Goal: Task Accomplishment & Management: Manage account settings

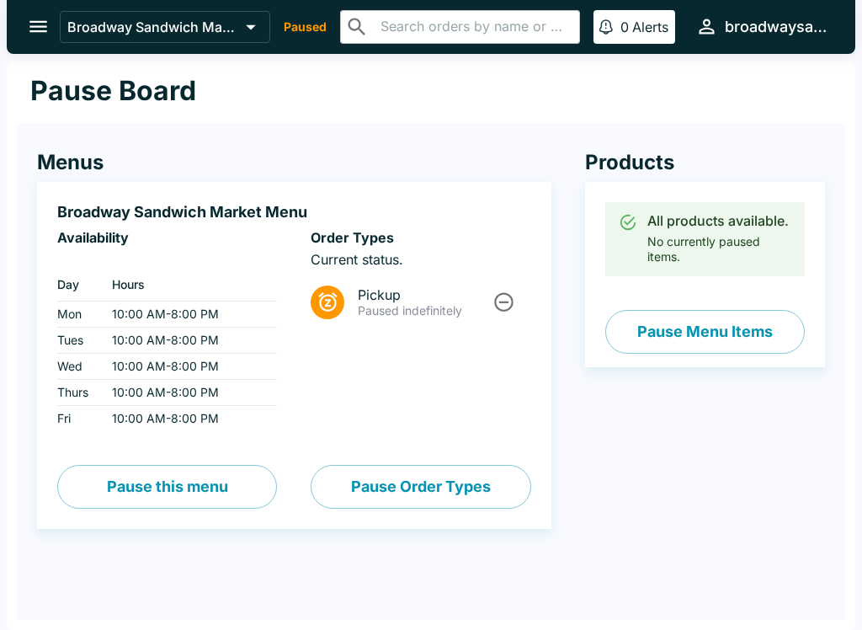
click at [311, 13] on div "Broadway Sandwich Market Paused ​ ​ 0 Alerts broadwaysandwichmarket" at bounding box center [447, 26] width 775 height 36
click at [313, 29] on p "Paused" at bounding box center [305, 27] width 43 height 17
click at [29, 19] on icon "open drawer" at bounding box center [38, 26] width 23 height 23
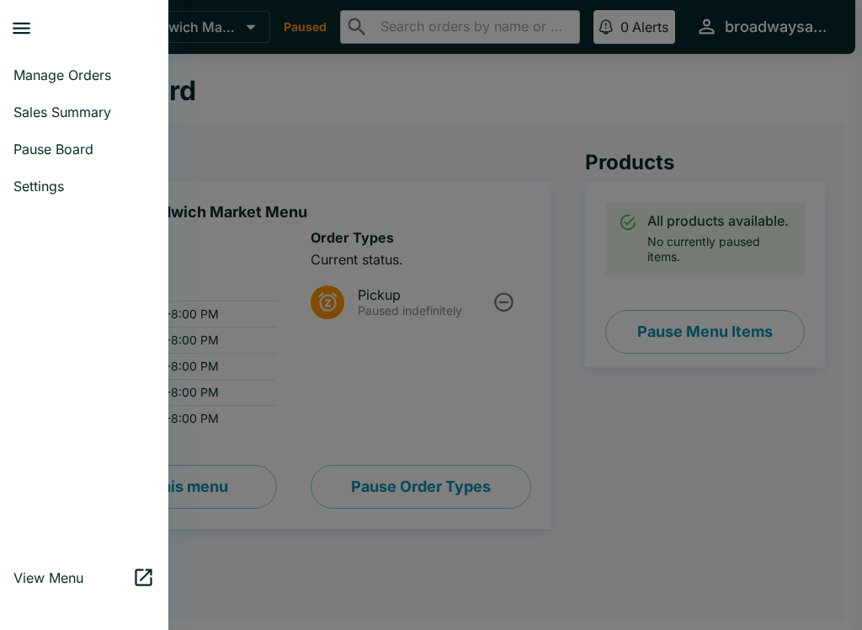
click at [357, 378] on div at bounding box center [431, 315] width 862 height 630
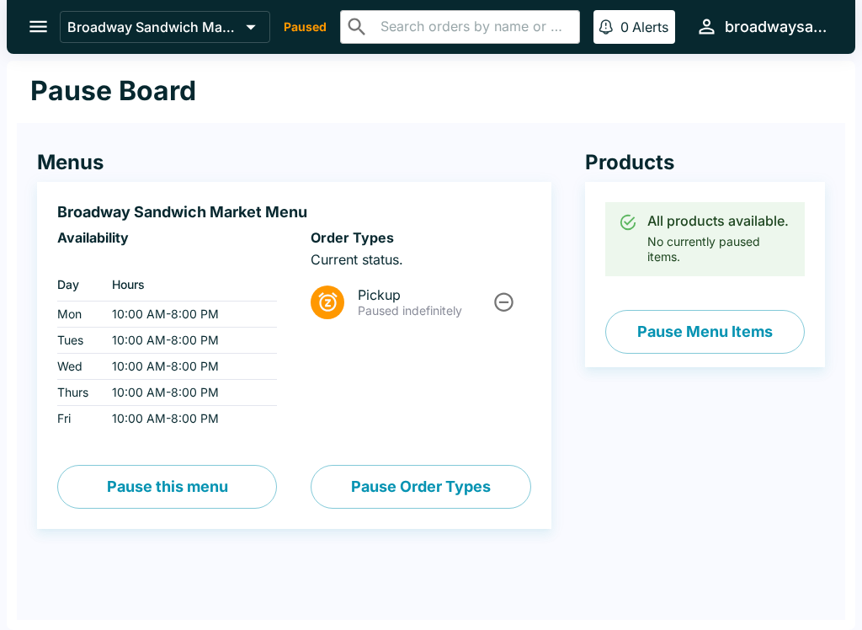
click at [445, 383] on div "Order Types Current status. Pickup Paused indefinitely" at bounding box center [421, 330] width 220 height 202
click at [431, 474] on button "Pause Order Types" at bounding box center [421, 487] width 220 height 44
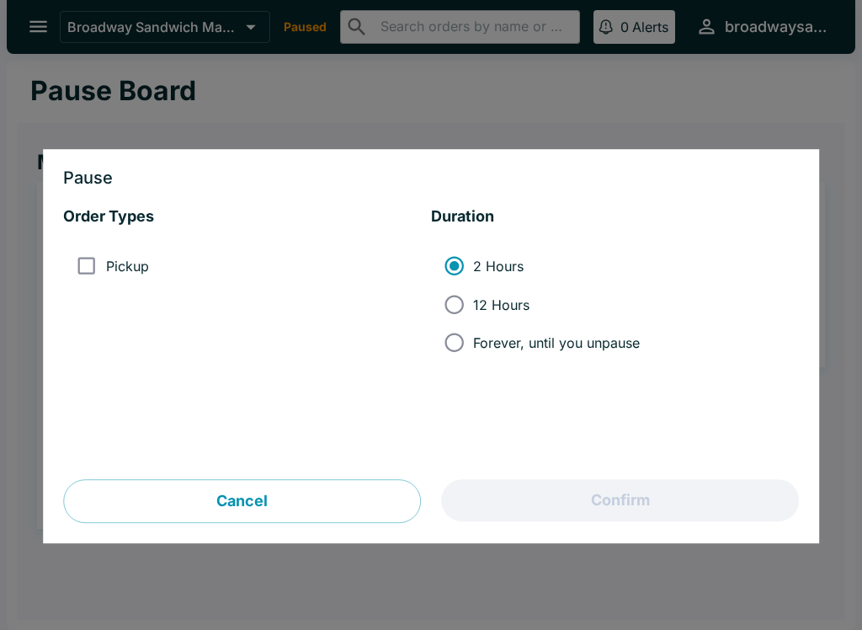
click at [324, 444] on div "Order Types Pickup Duration 2 Hours 12 Hours Forever, until you unpause" at bounding box center [431, 333] width 736 height 253
click at [333, 496] on button "Cancel" at bounding box center [242, 502] width 358 height 44
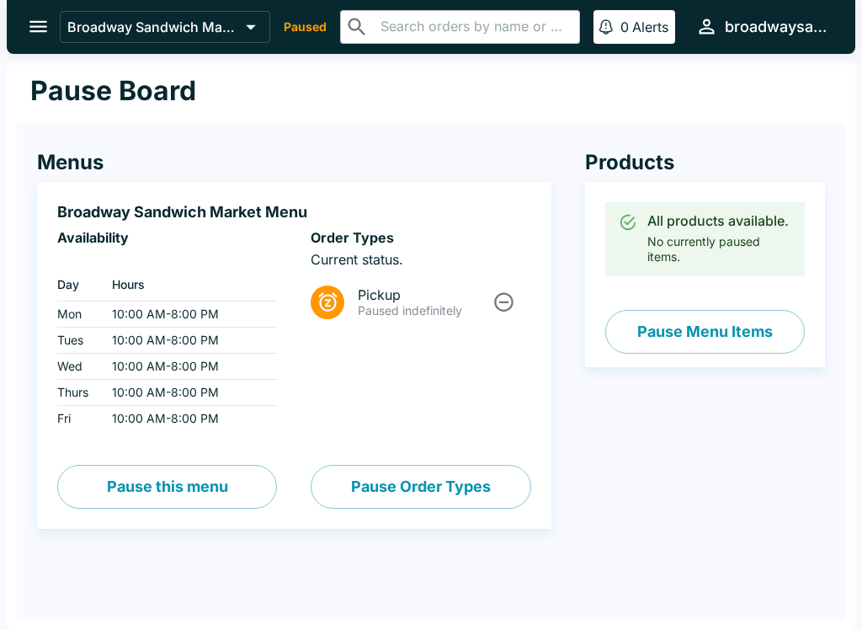
click at [172, 487] on button "Pause this menu" at bounding box center [167, 487] width 220 height 44
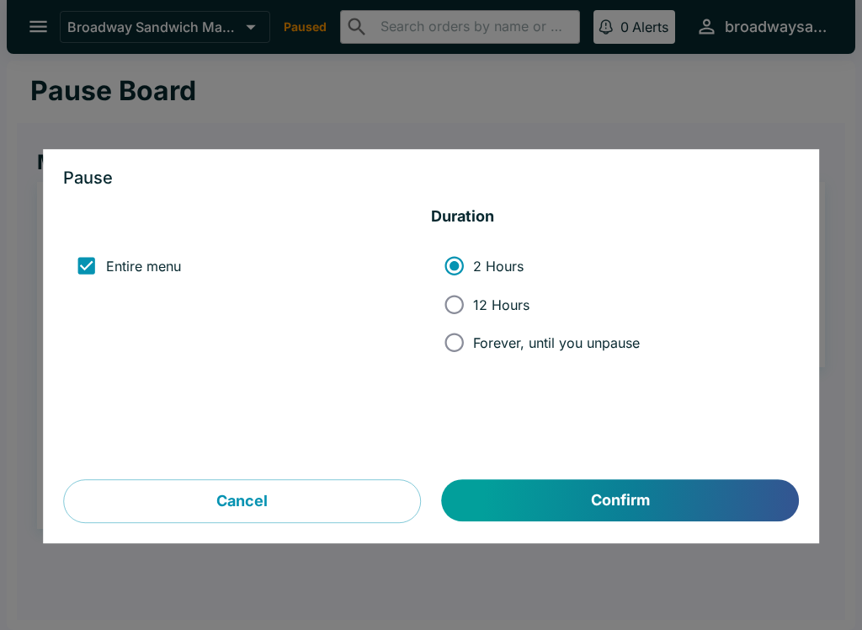
click at [455, 272] on input "2 Hours" at bounding box center [454, 266] width 38 height 38
click at [85, 249] on input "Entire menu" at bounding box center [86, 266] width 38 height 38
click at [459, 271] on input "2 Hours" at bounding box center [454, 266] width 38 height 38
click at [460, 284] on input "2 Hours" at bounding box center [454, 266] width 38 height 38
click at [96, 260] on input "Entire menu" at bounding box center [86, 266] width 38 height 38
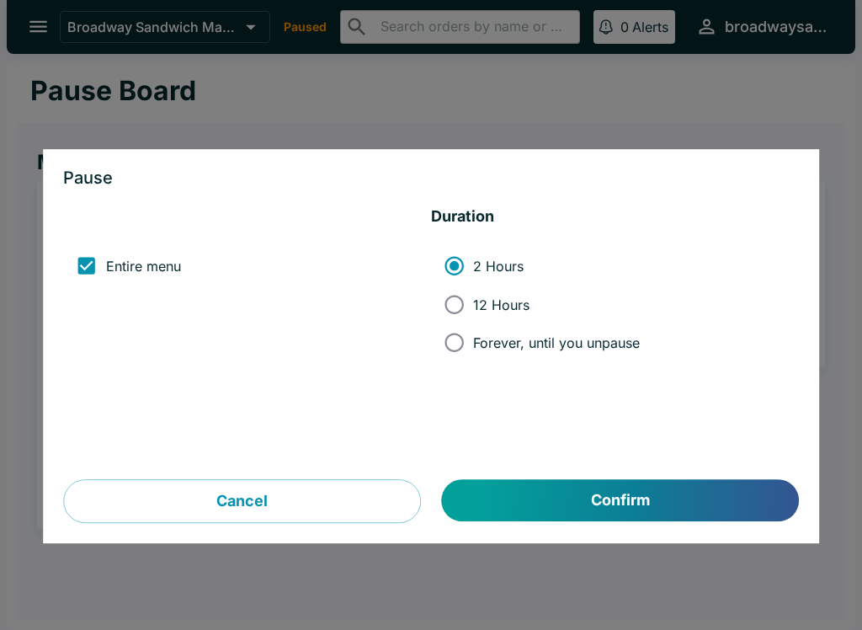
click at [99, 267] on input "Entire menu" at bounding box center [86, 266] width 38 height 38
checkbox input "true"
click at [591, 502] on button "Confirm" at bounding box center [620, 501] width 357 height 42
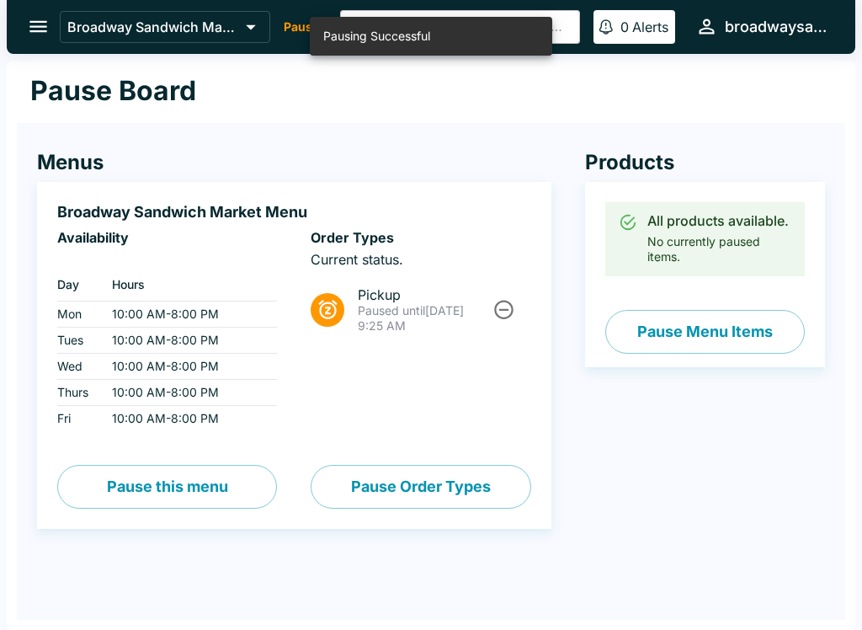
click at [507, 306] on icon "Unpause" at bounding box center [503, 309] width 23 height 23
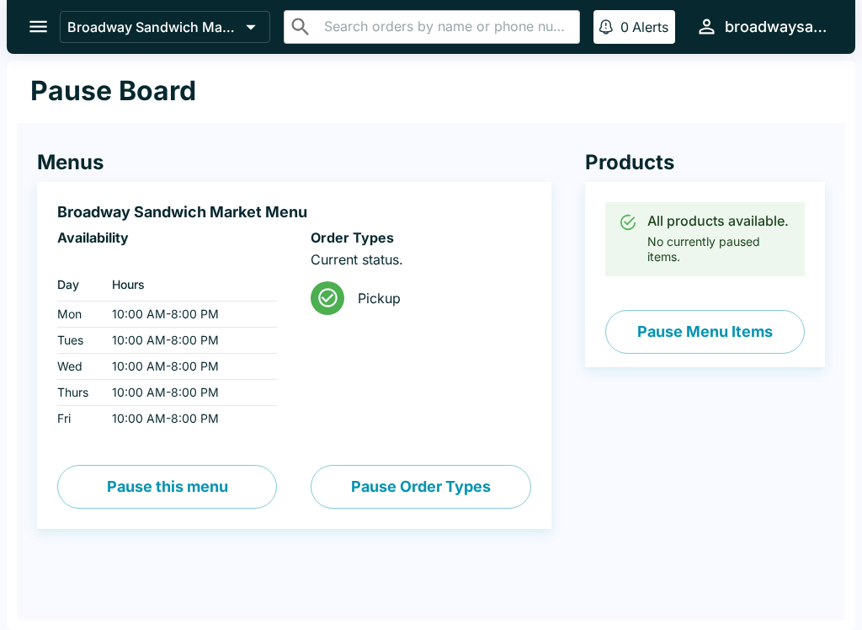
click at [155, 313] on td "10:00 AM - 8:00 PM" at bounding box center [187, 314] width 178 height 26
click at [31, 30] on icon "open drawer" at bounding box center [38, 26] width 23 height 23
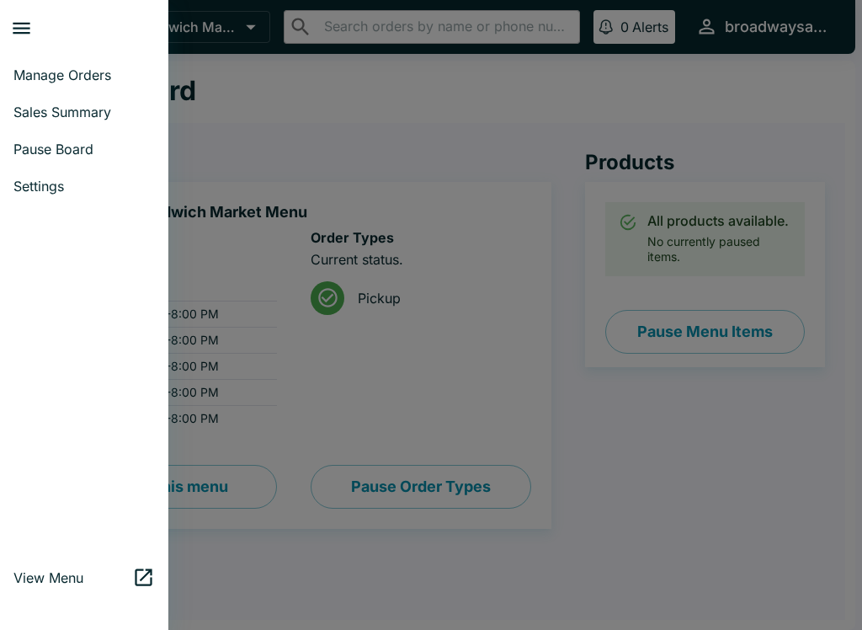
click at [409, 161] on div at bounding box center [431, 315] width 862 height 630
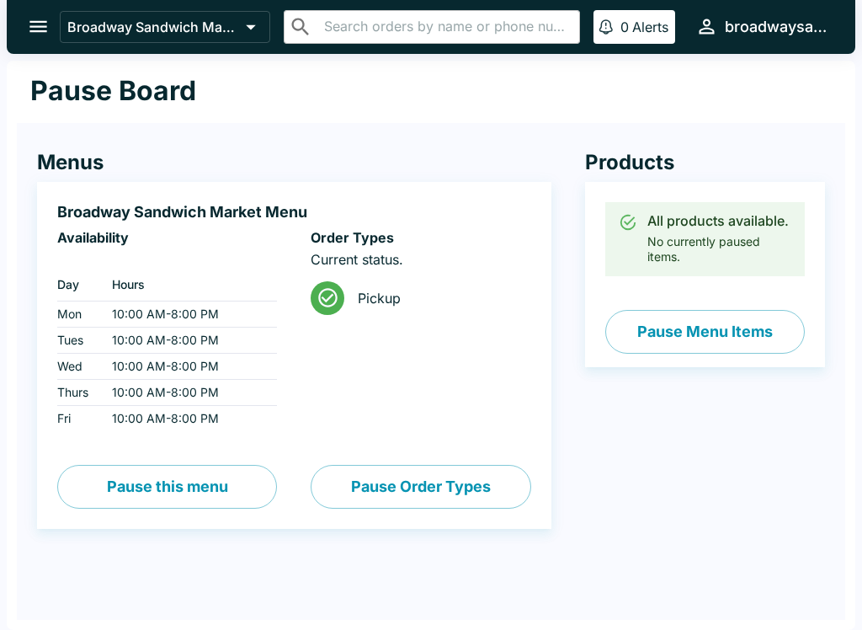
click at [460, 172] on h4 "Menus" at bounding box center [294, 162] width 514 height 25
click at [40, 29] on icon "open drawer" at bounding box center [38, 26] width 23 height 23
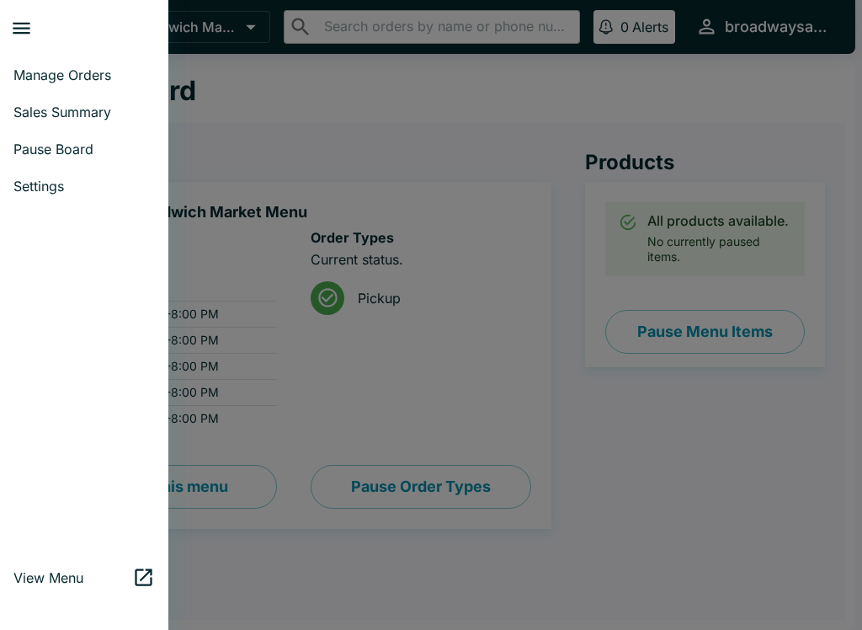
click at [538, 149] on div at bounding box center [431, 315] width 862 height 630
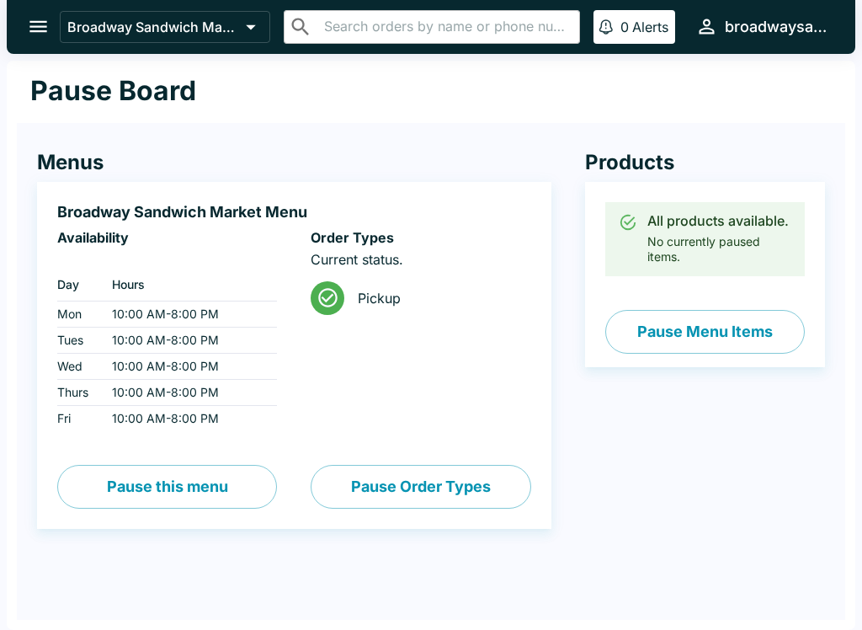
click at [32, 16] on icon "open drawer" at bounding box center [38, 26] width 23 height 23
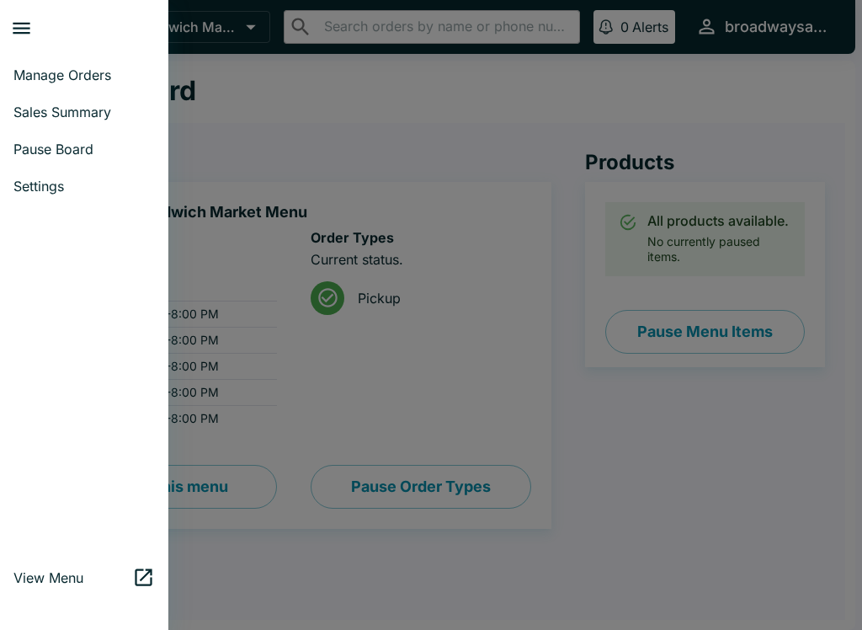
click at [79, 64] on link "Manage Orders" at bounding box center [84, 74] width 168 height 37
